Goal: Task Accomplishment & Management: Complete application form

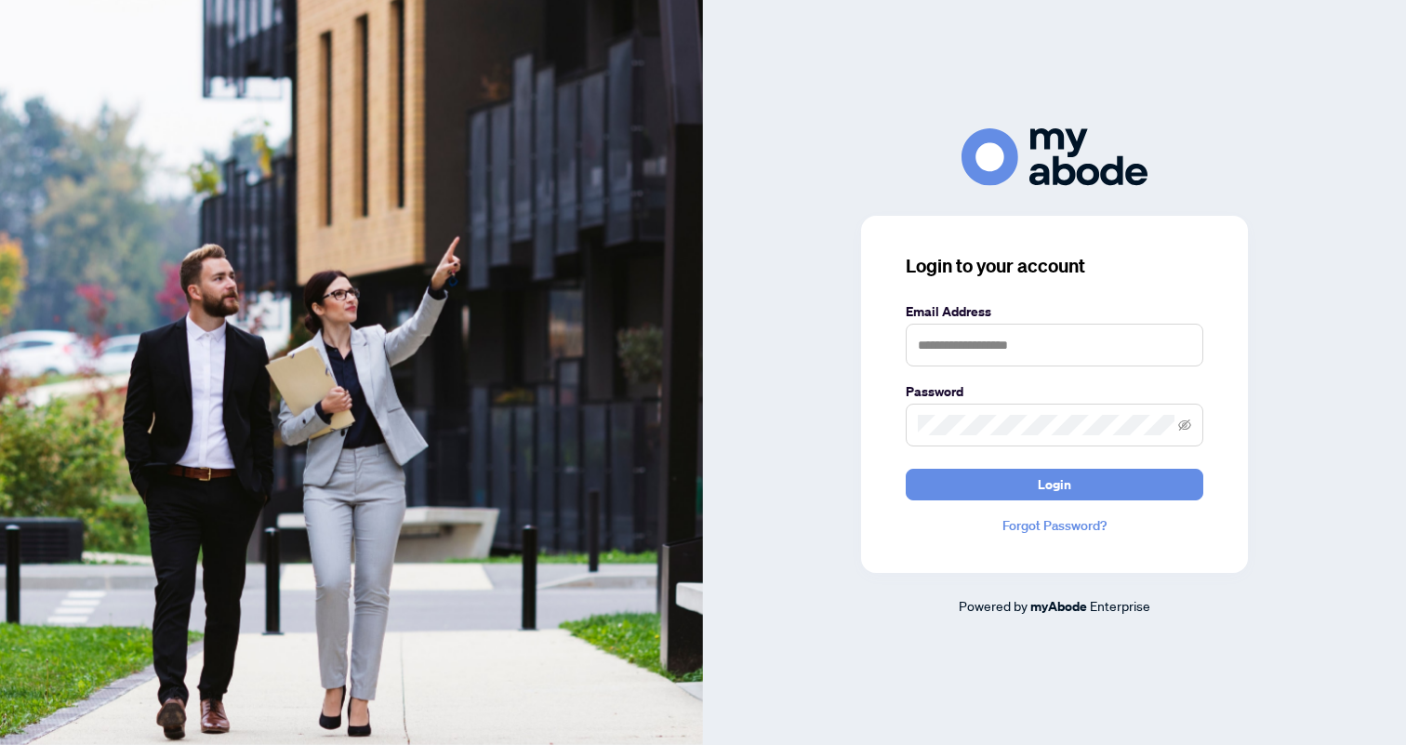
click at [1166, 377] on form "Email Address Password Login" at bounding box center [1055, 400] width 298 height 199
click at [1148, 356] on input "text" at bounding box center [1055, 345] width 298 height 43
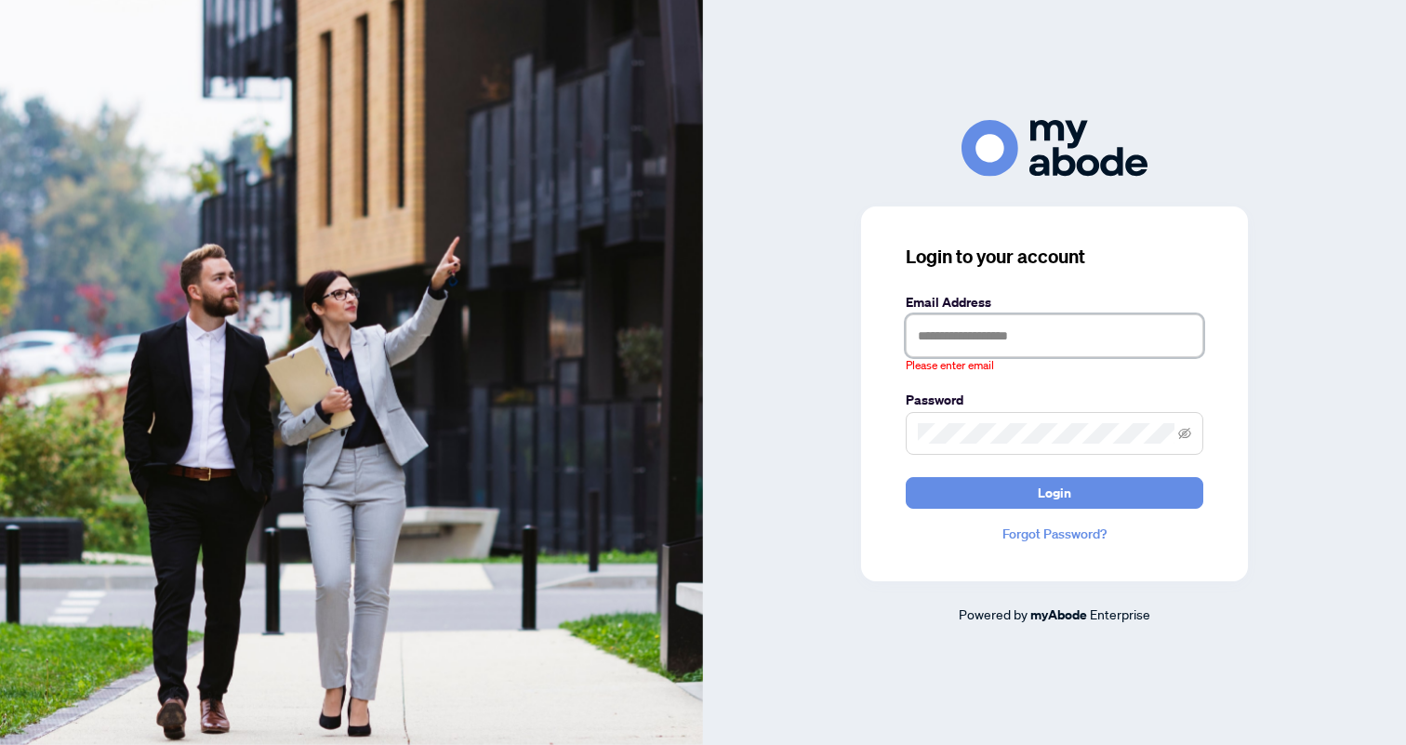
type input "**********"
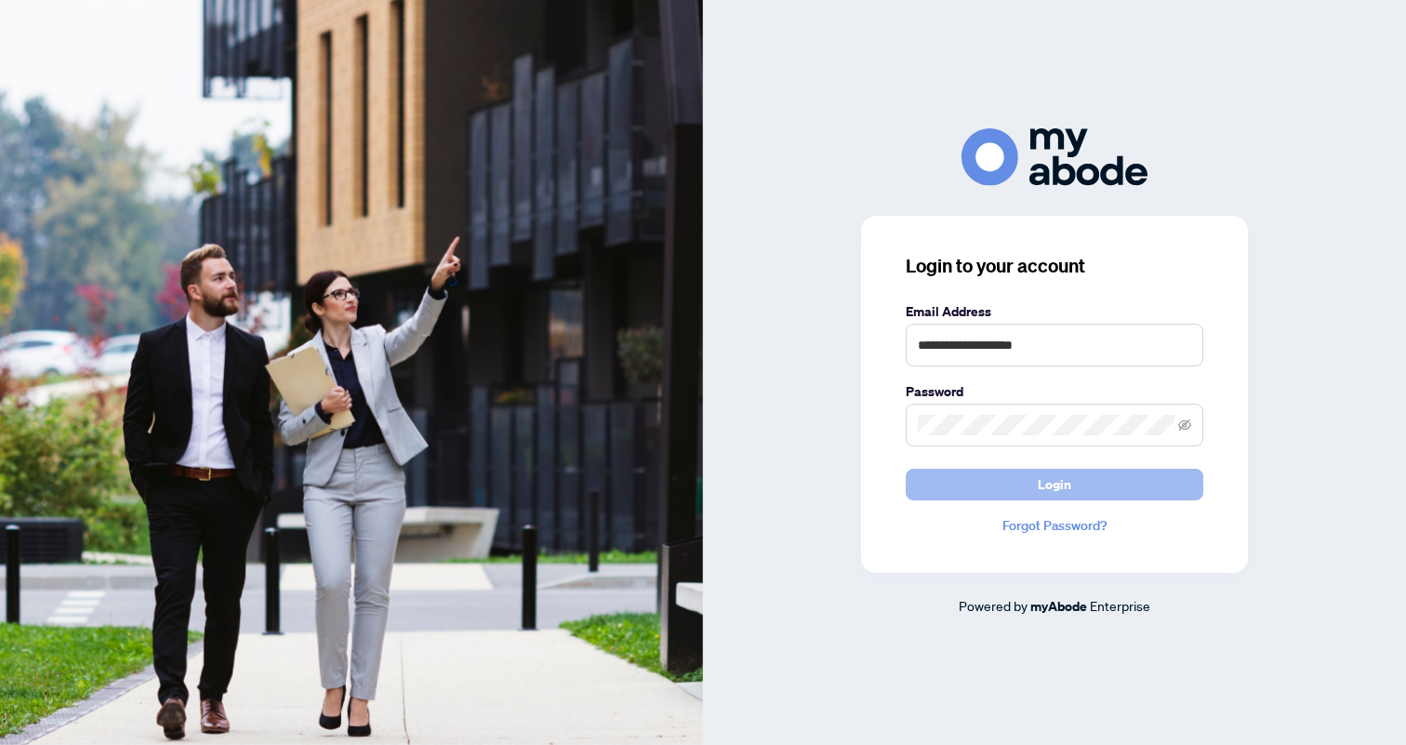
click at [1137, 480] on button "Login" at bounding box center [1055, 485] width 298 height 32
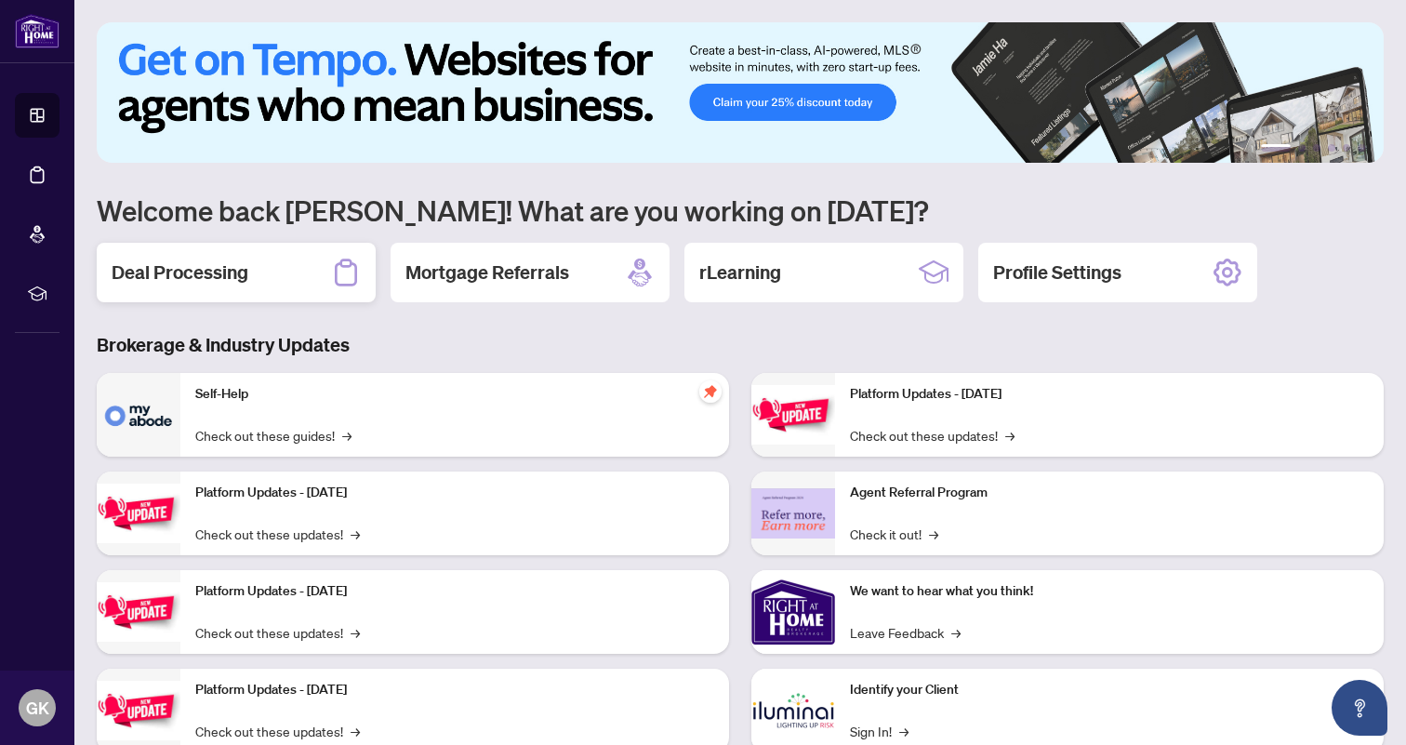
click at [138, 290] on div "Deal Processing" at bounding box center [236, 273] width 279 height 60
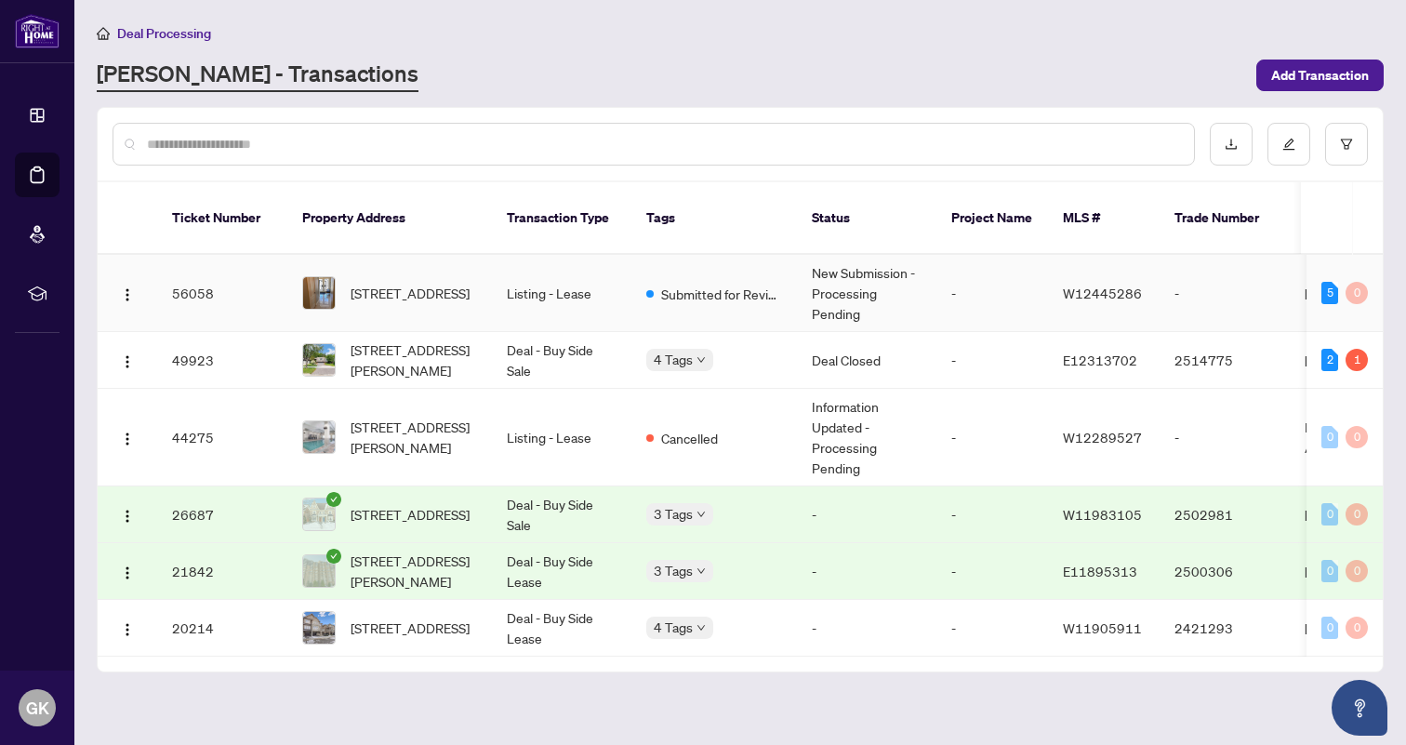
click at [188, 277] on td "56058" at bounding box center [222, 293] width 130 height 77
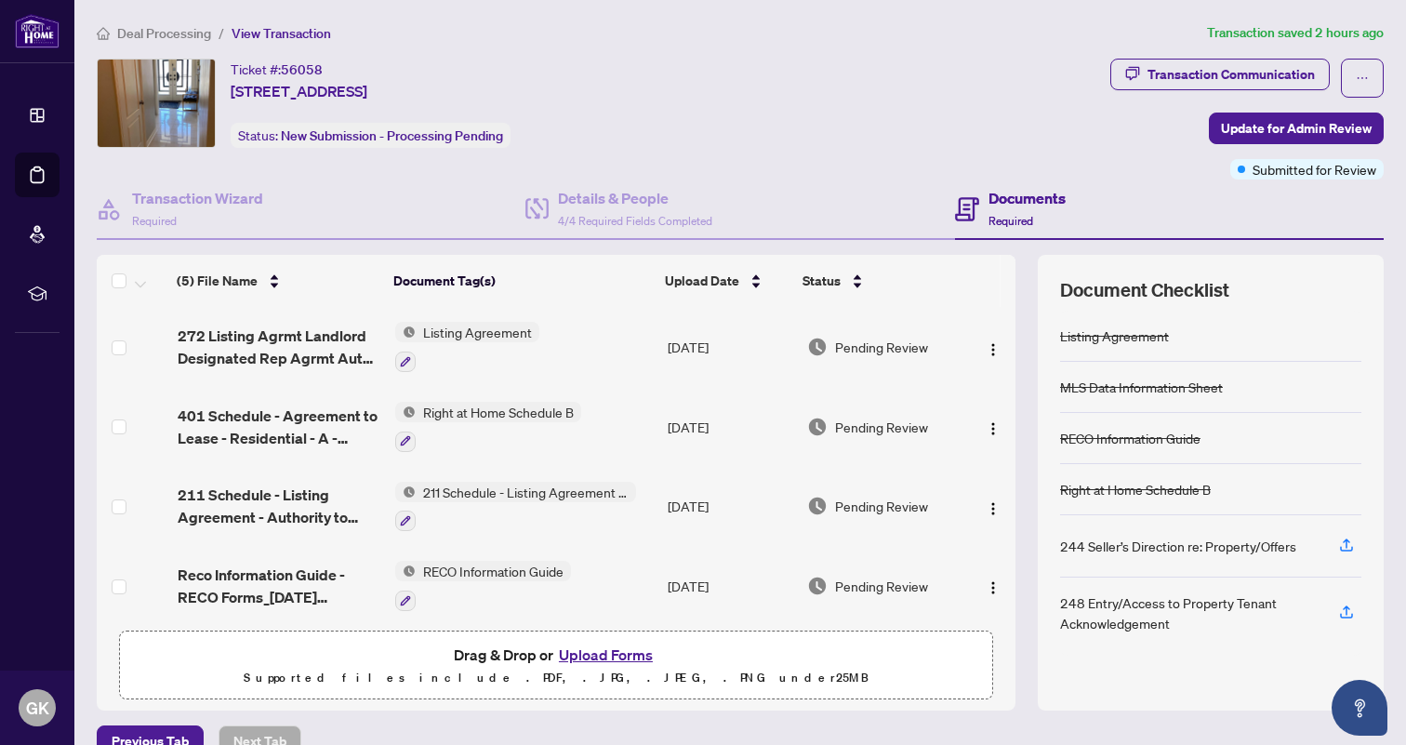
click at [621, 652] on button "Upload Forms" at bounding box center [605, 654] width 105 height 24
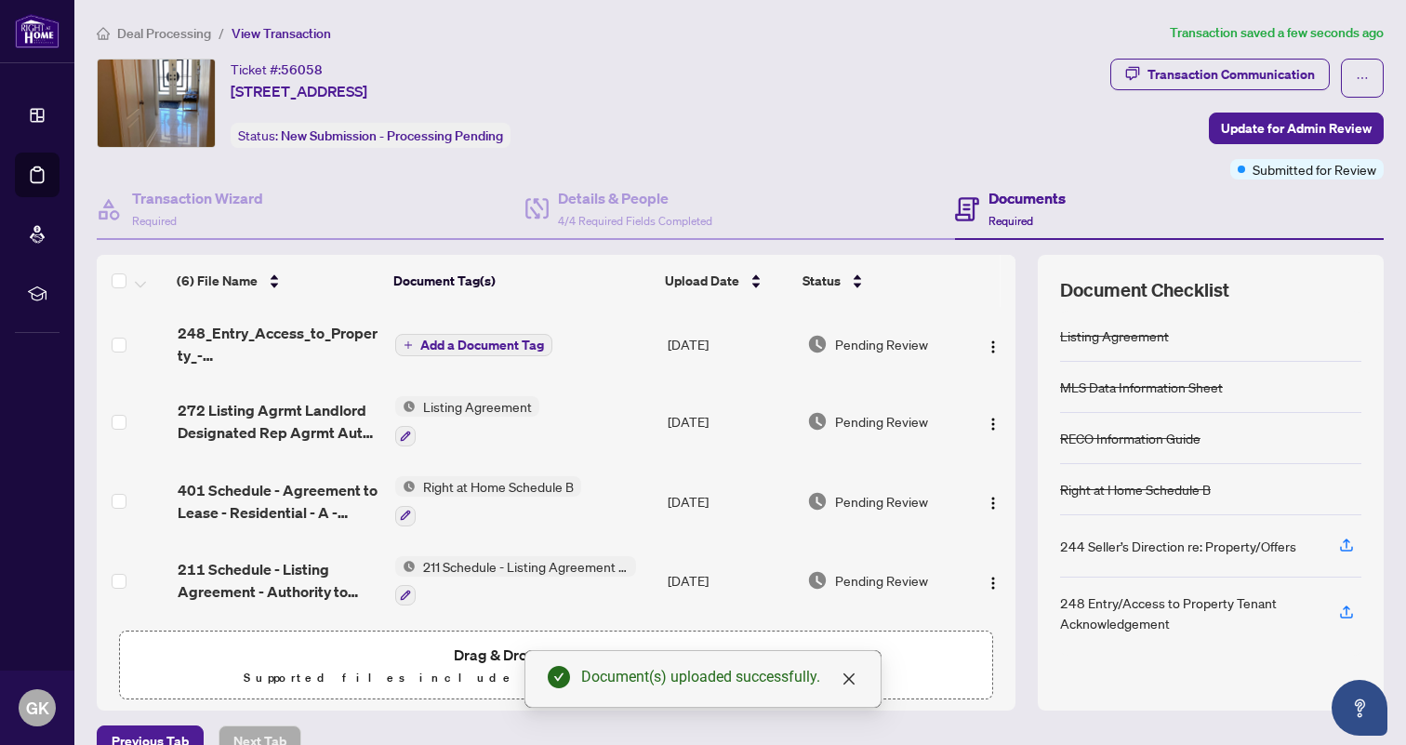
click at [494, 340] on span "Add a Document Tag" at bounding box center [482, 344] width 124 height 13
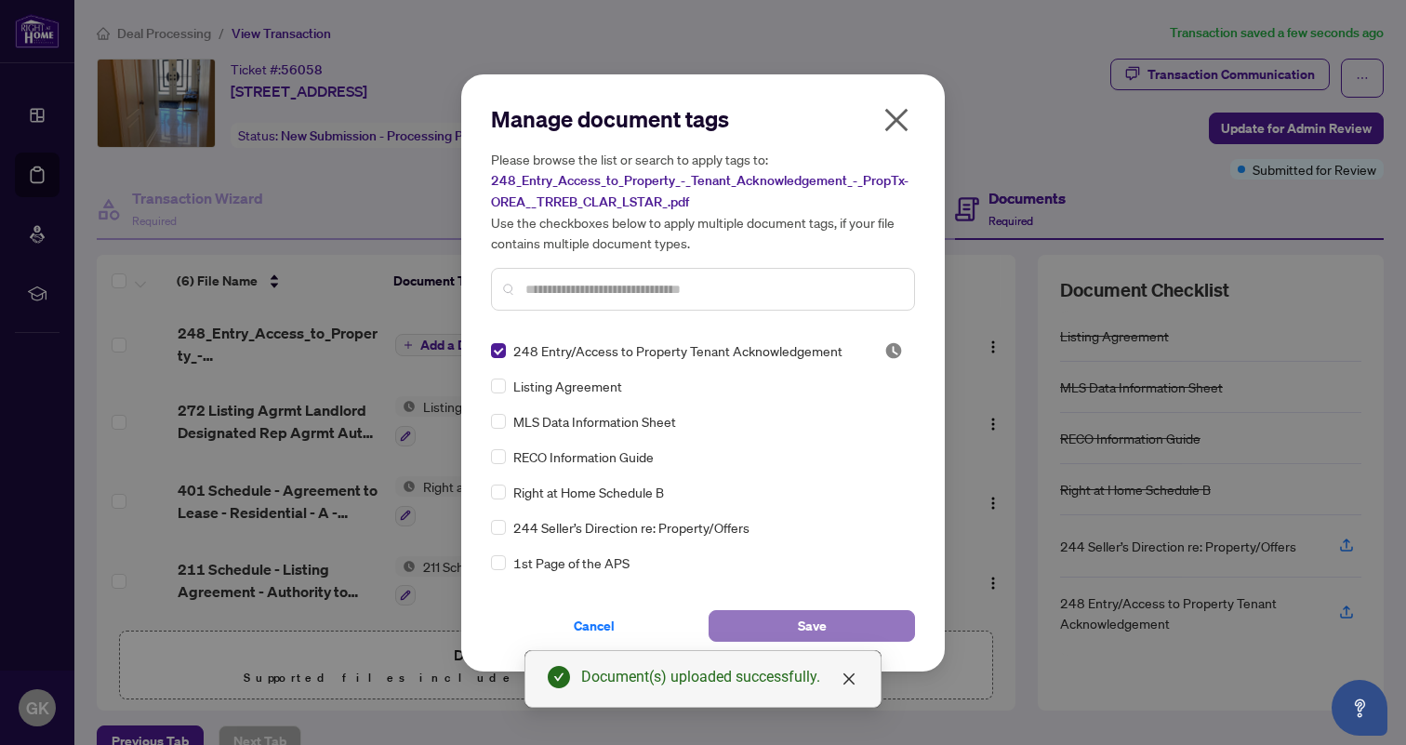
click at [799, 625] on span "Save" at bounding box center [812, 626] width 29 height 30
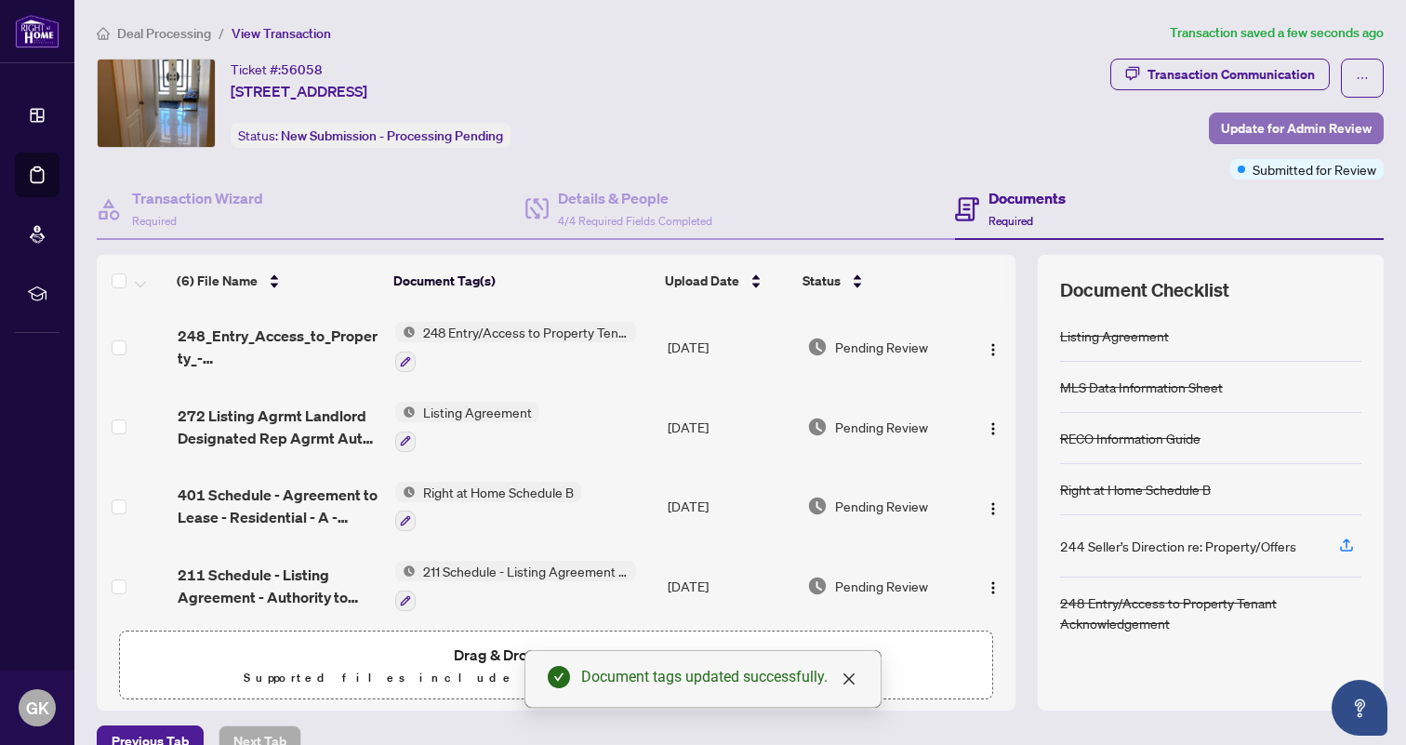
click at [1251, 129] on span "Update for Admin Review" at bounding box center [1296, 128] width 151 height 30
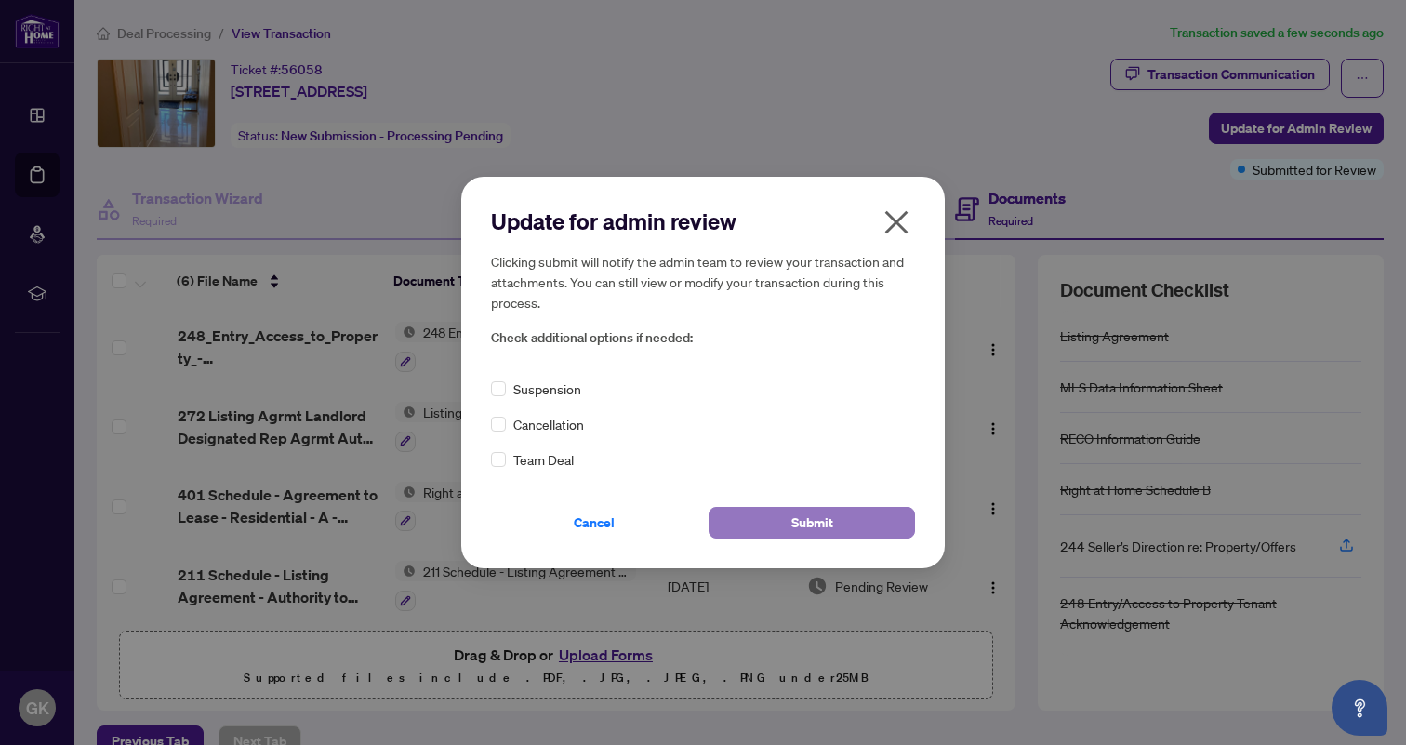
click at [877, 525] on button "Submit" at bounding box center [811, 523] width 206 height 32
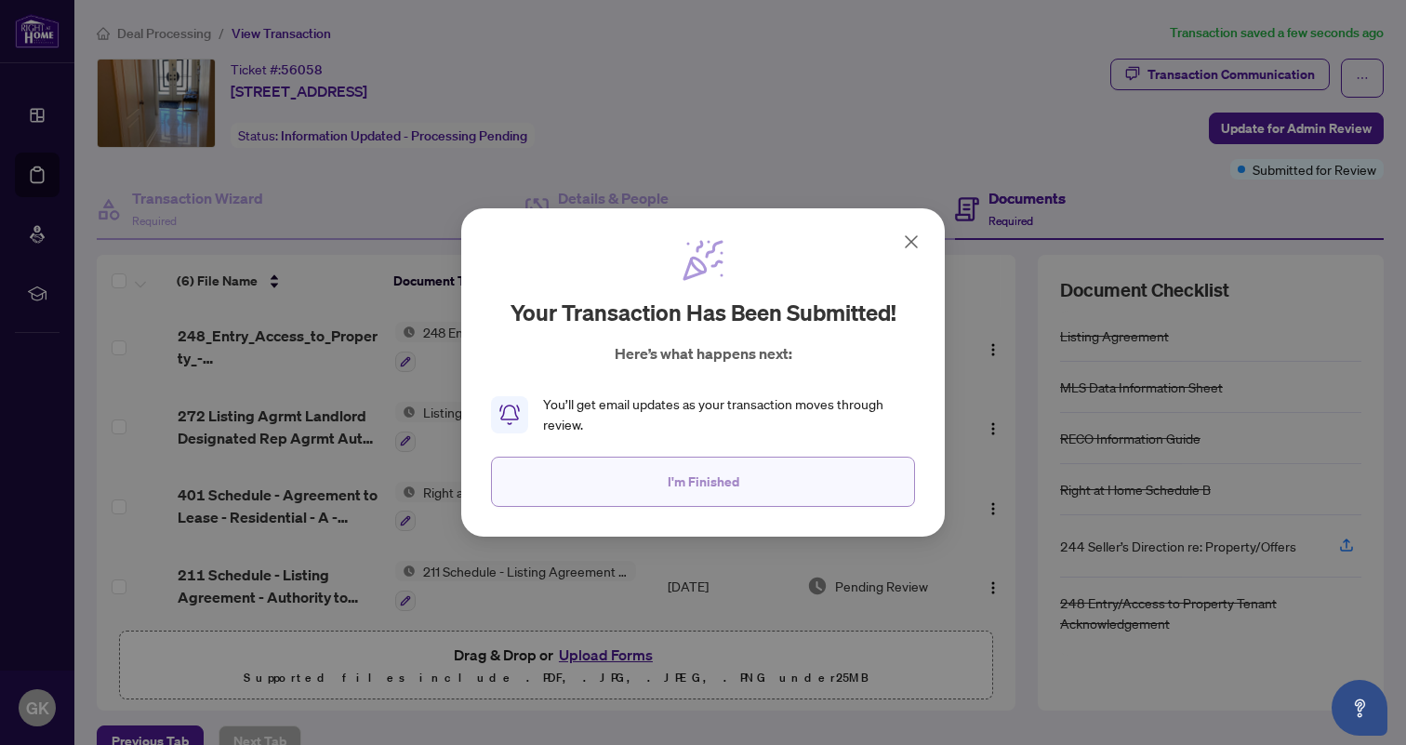
click at [884, 469] on button "I'm Finished" at bounding box center [703, 481] width 424 height 50
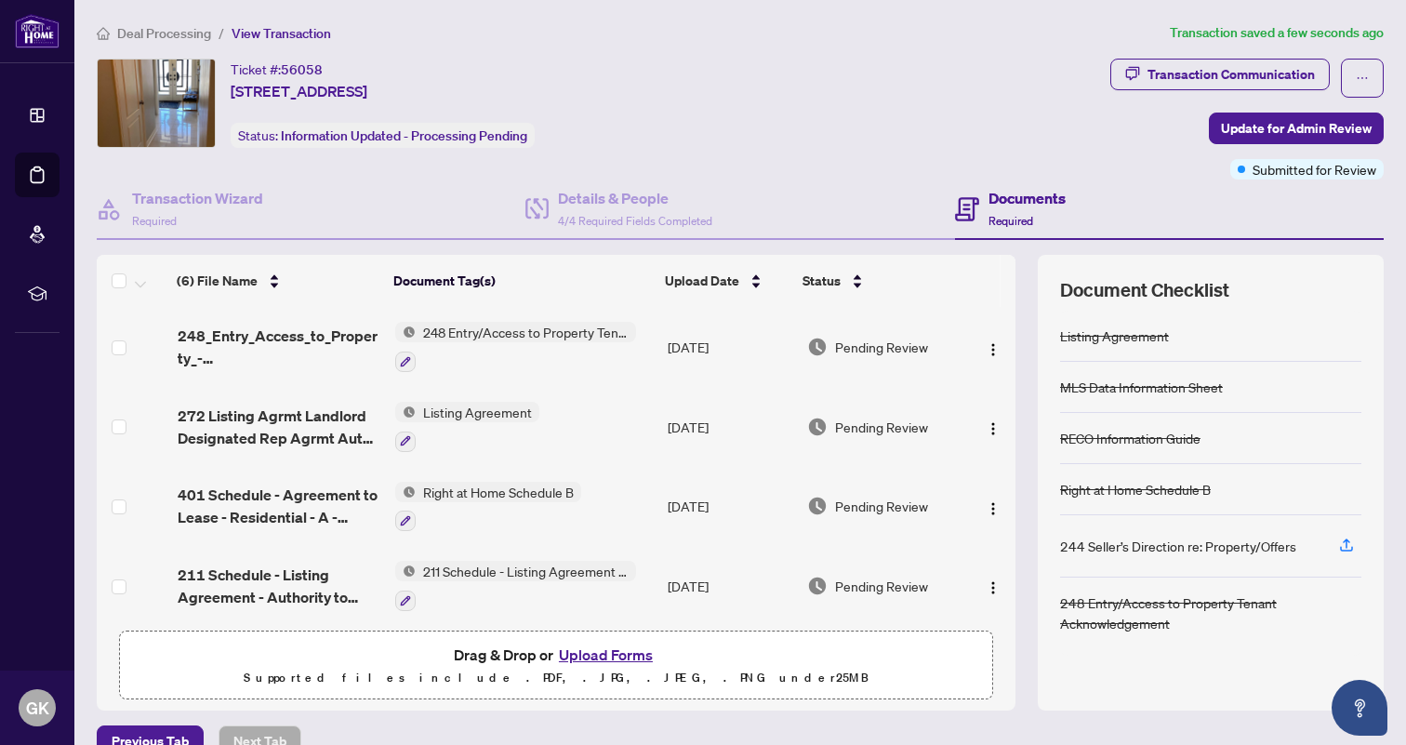
scroll to position [162, 0]
